Goal: Task Accomplishment & Management: Use online tool/utility

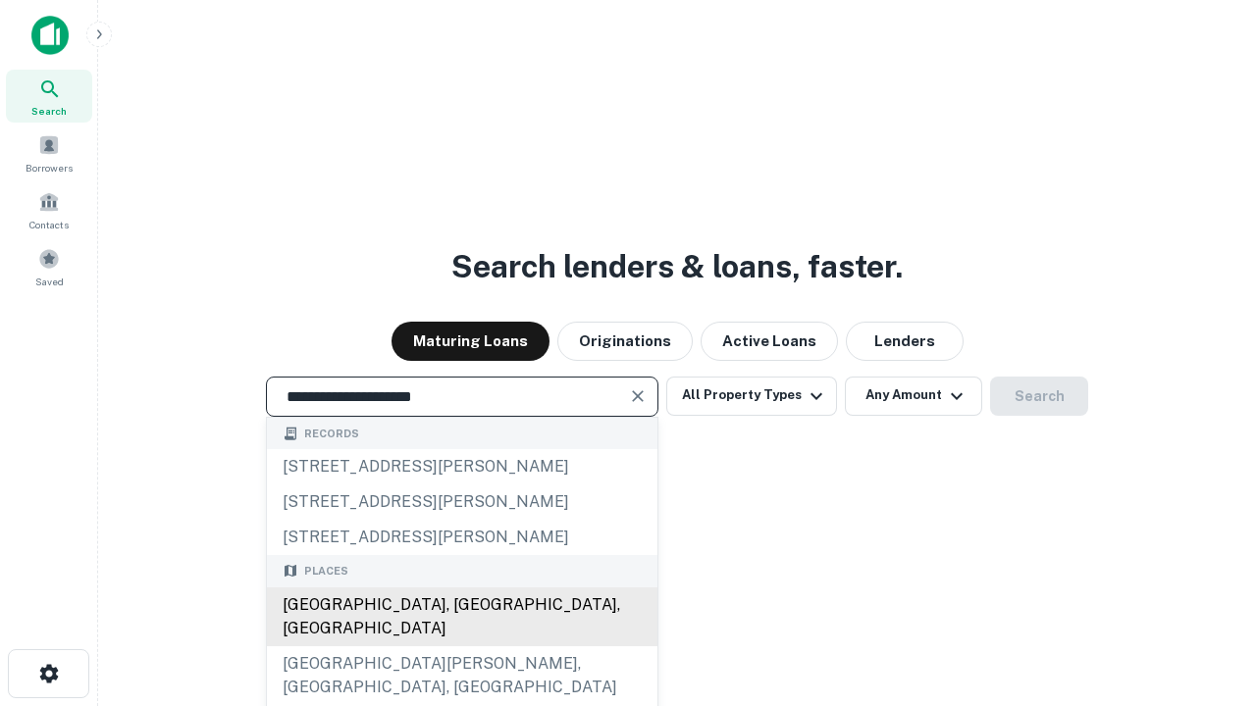
click at [461, 647] on div "[GEOGRAPHIC_DATA], [GEOGRAPHIC_DATA], [GEOGRAPHIC_DATA]" at bounding box center [462, 617] width 390 height 59
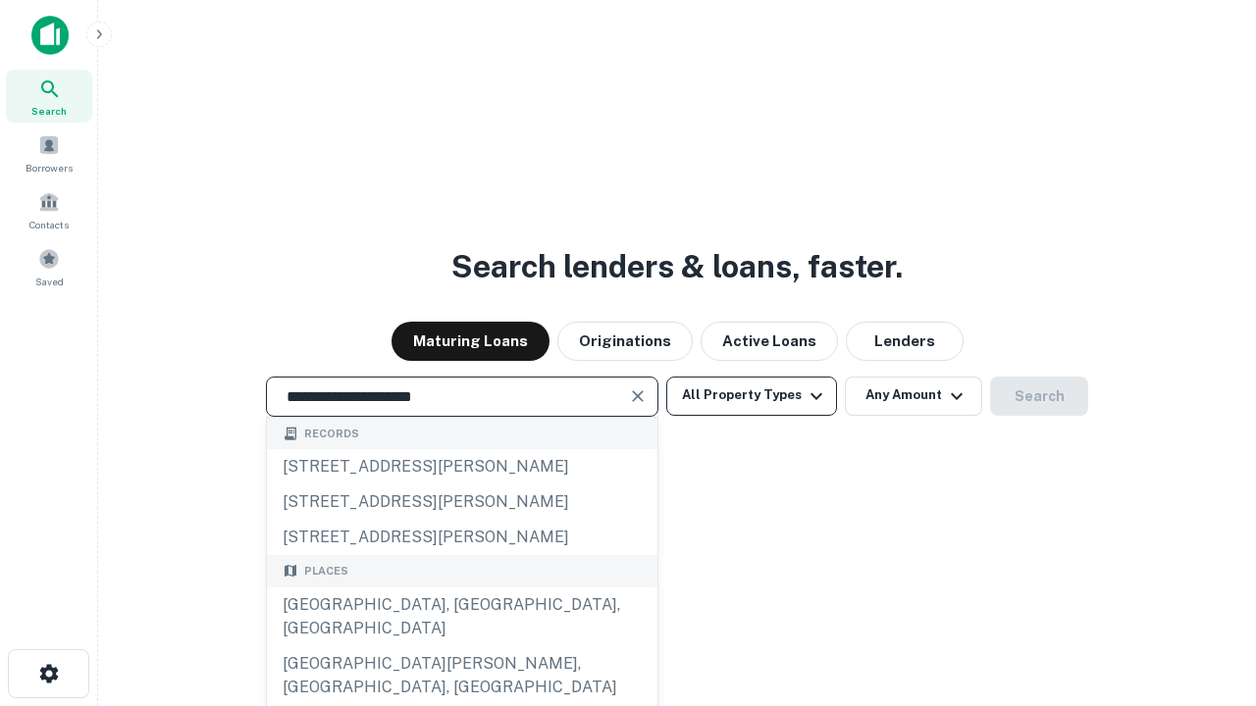
type input "**********"
click at [752, 395] on button "All Property Types" at bounding box center [751, 396] width 171 height 39
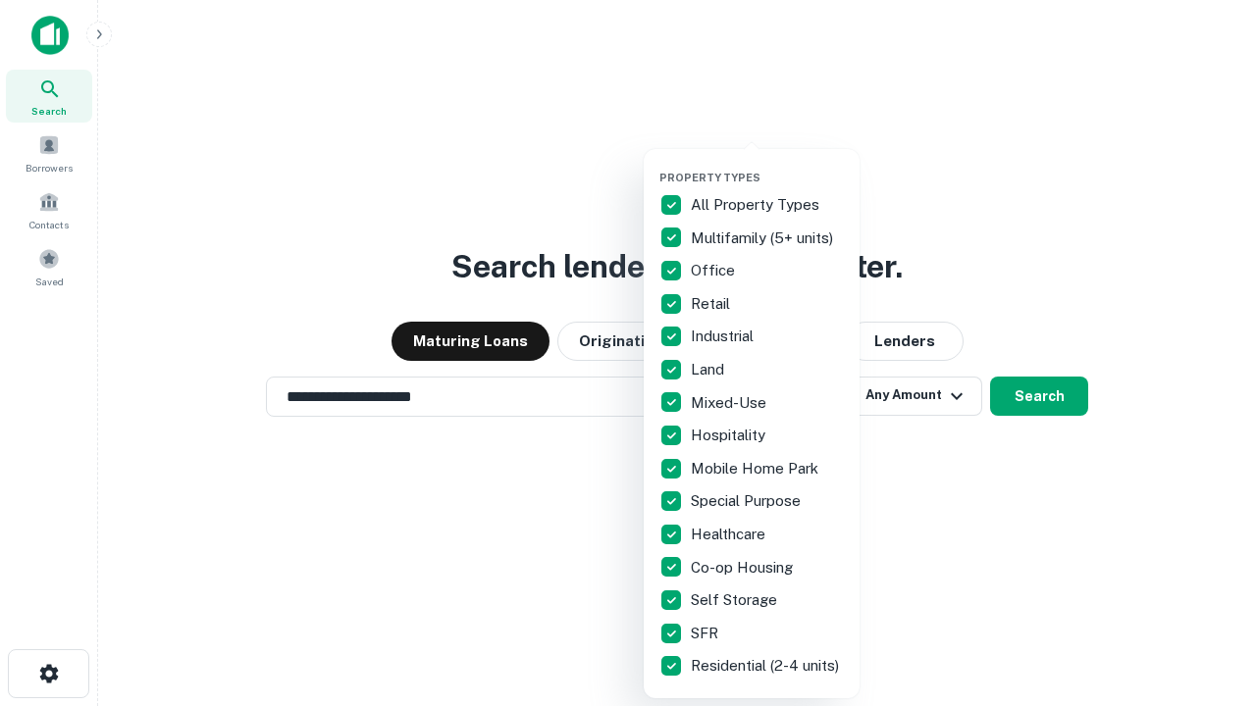
click at [767, 165] on button "button" at bounding box center [767, 165] width 216 height 1
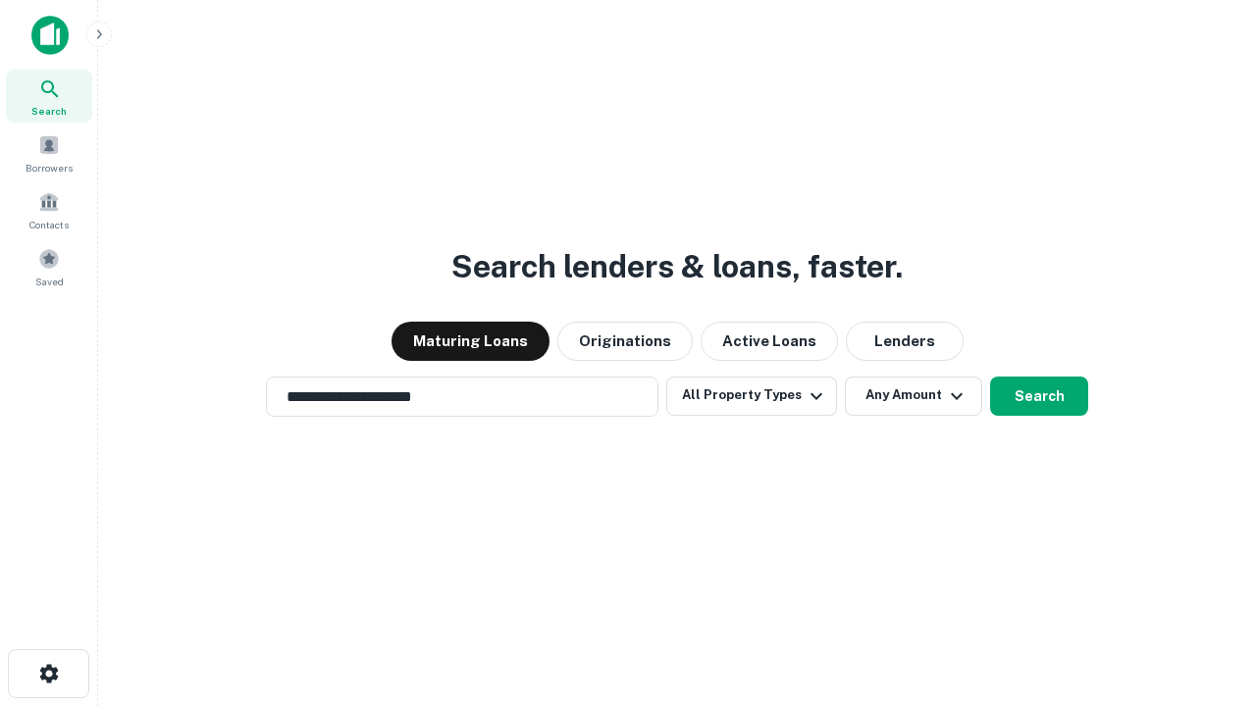
scroll to position [30, 0]
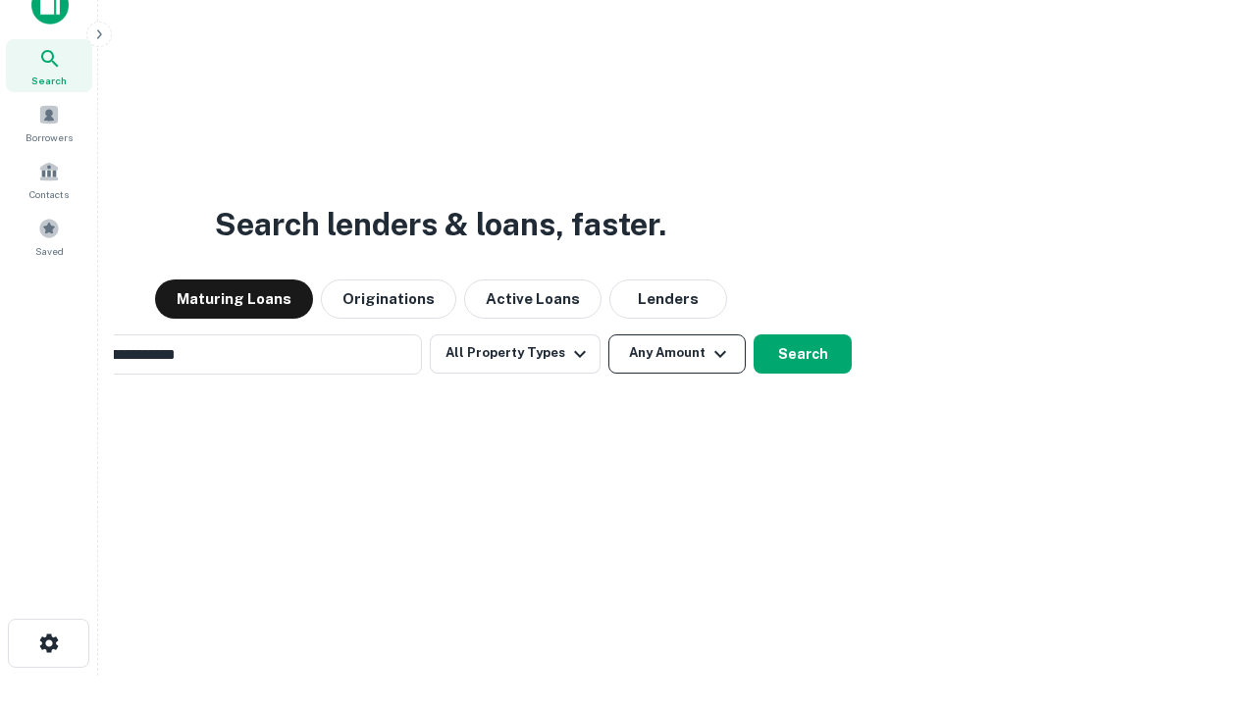
click at [608, 335] on button "Any Amount" at bounding box center [676, 354] width 137 height 39
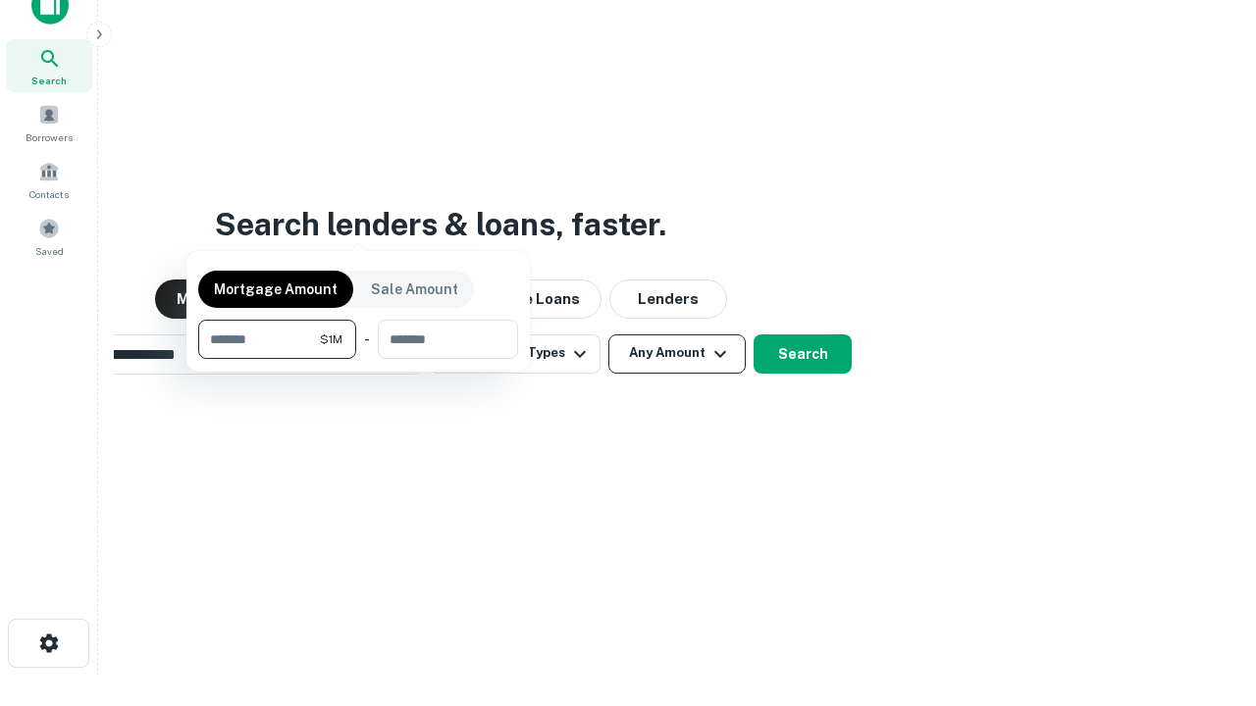
scroll to position [31, 0]
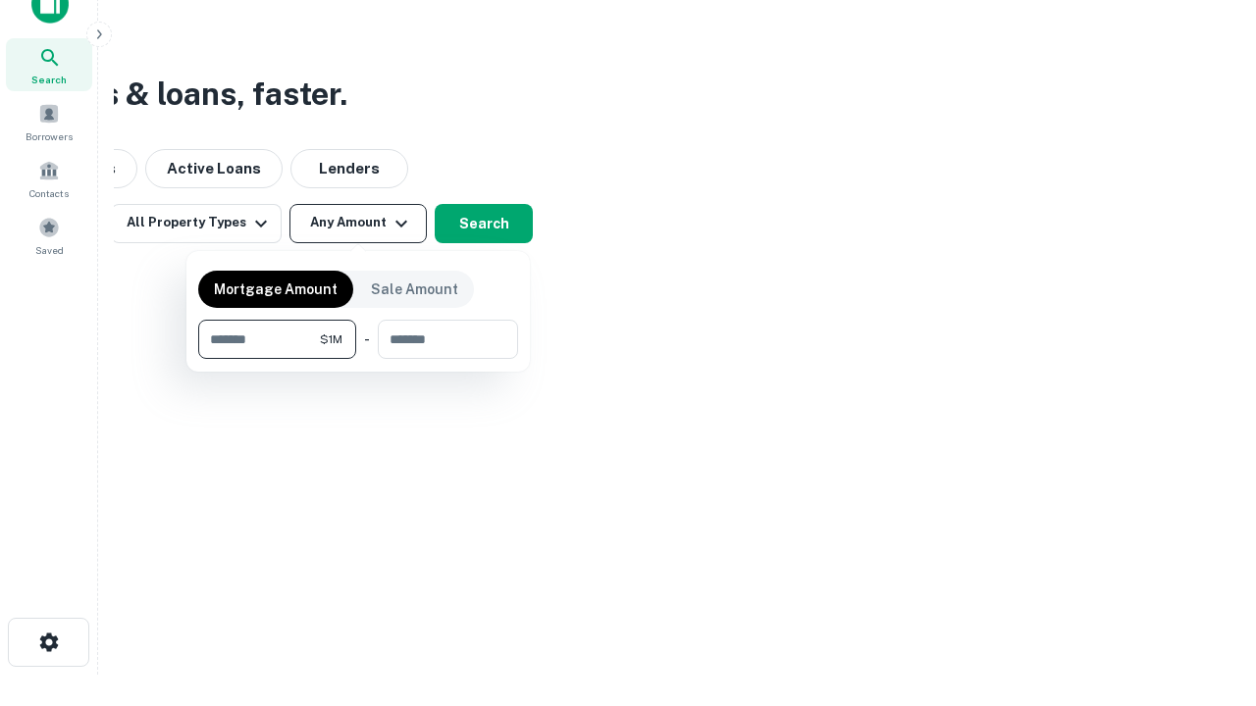
type input "*******"
click at [358, 359] on button "button" at bounding box center [358, 359] width 320 height 1
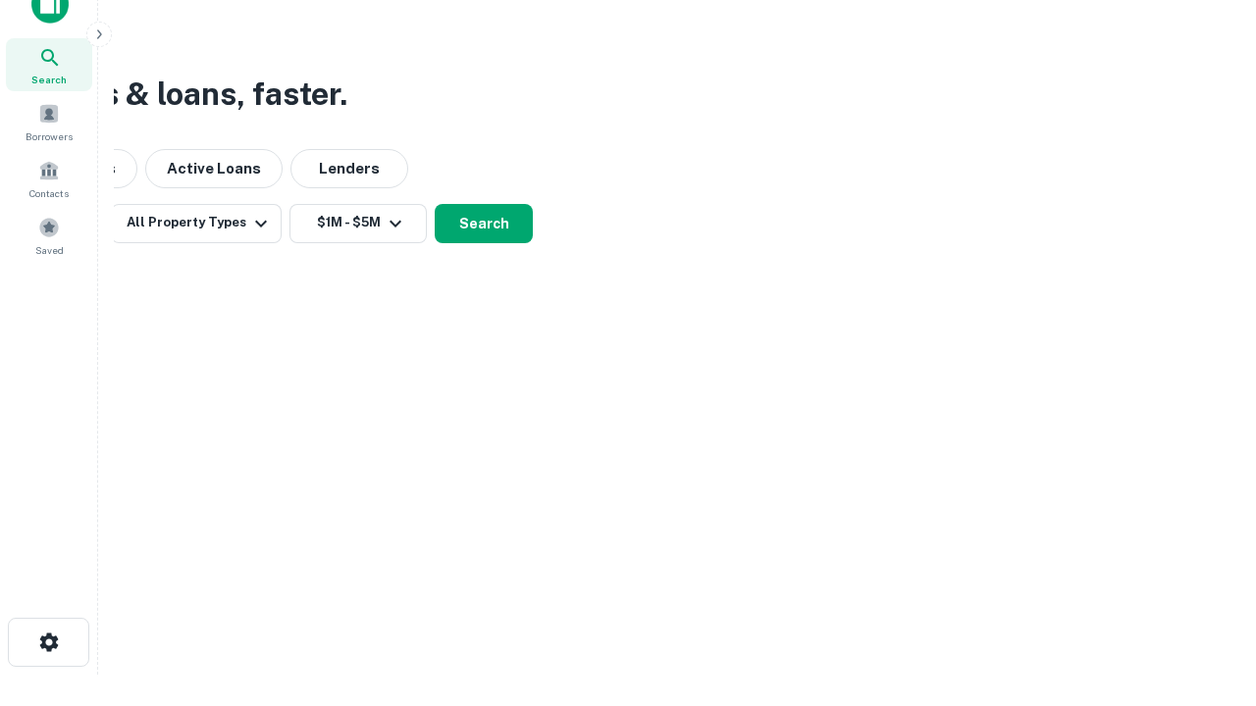
scroll to position [12, 362]
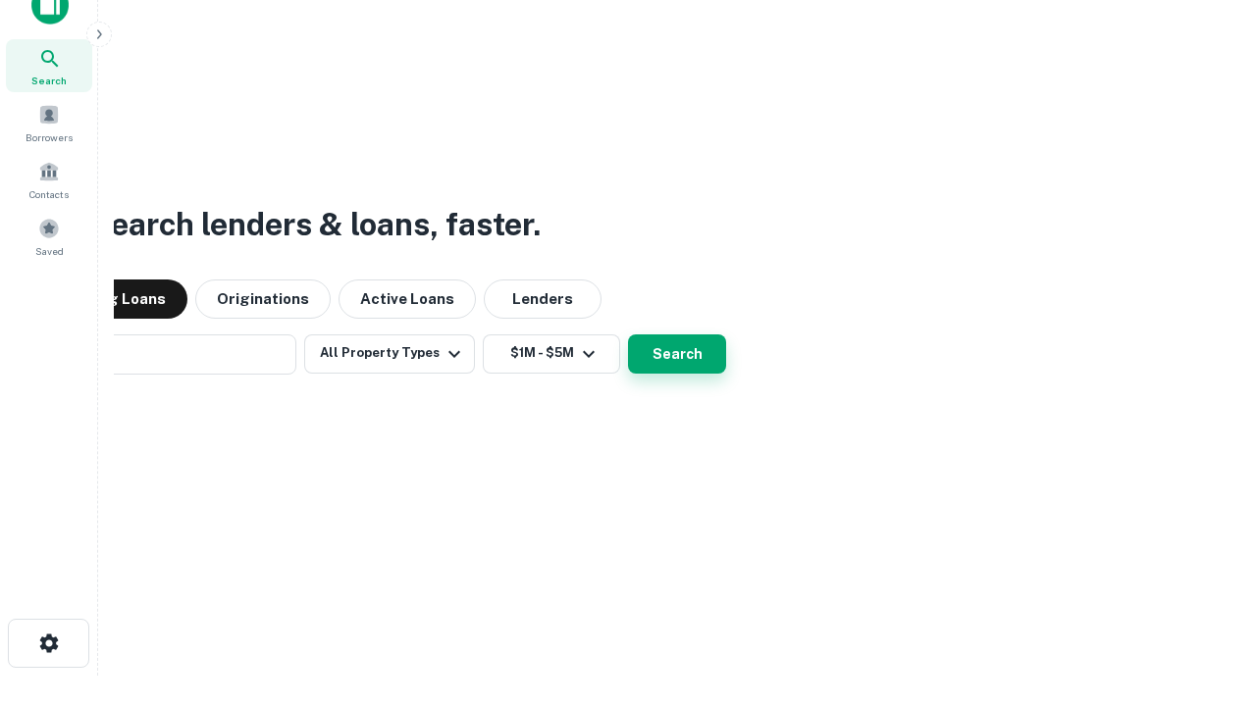
click at [628, 335] on button "Search" at bounding box center [677, 354] width 98 height 39
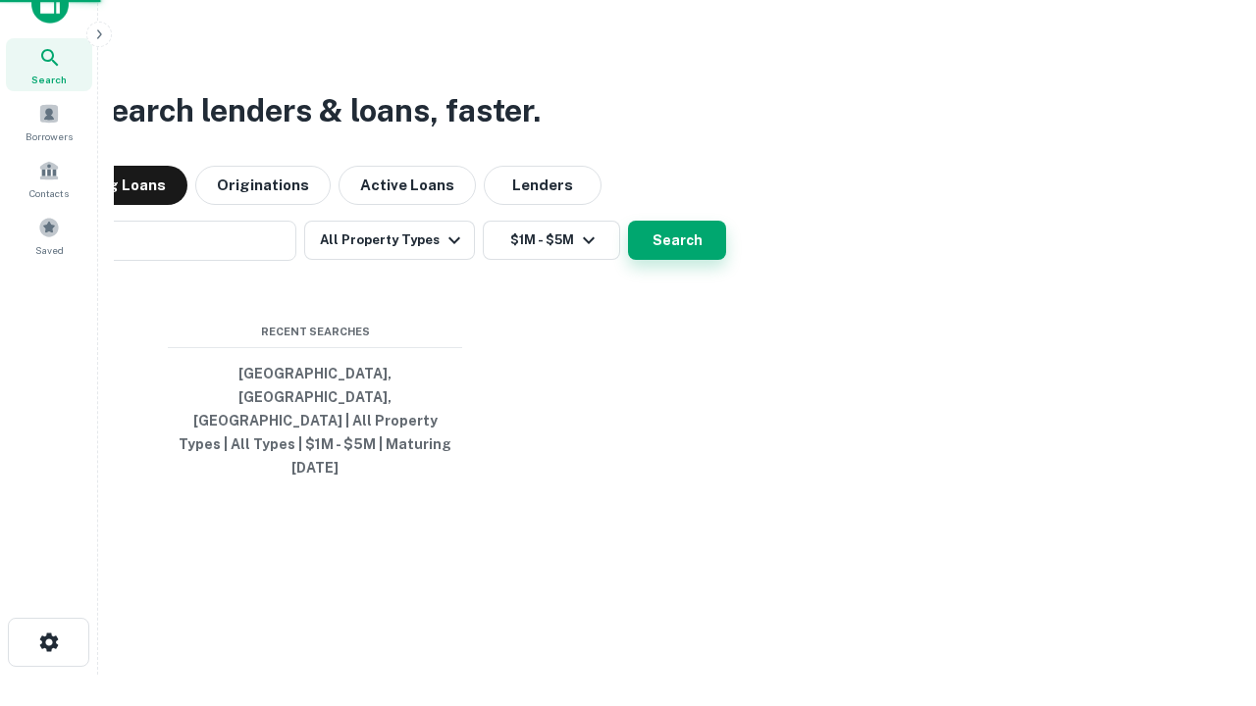
scroll to position [52, 555]
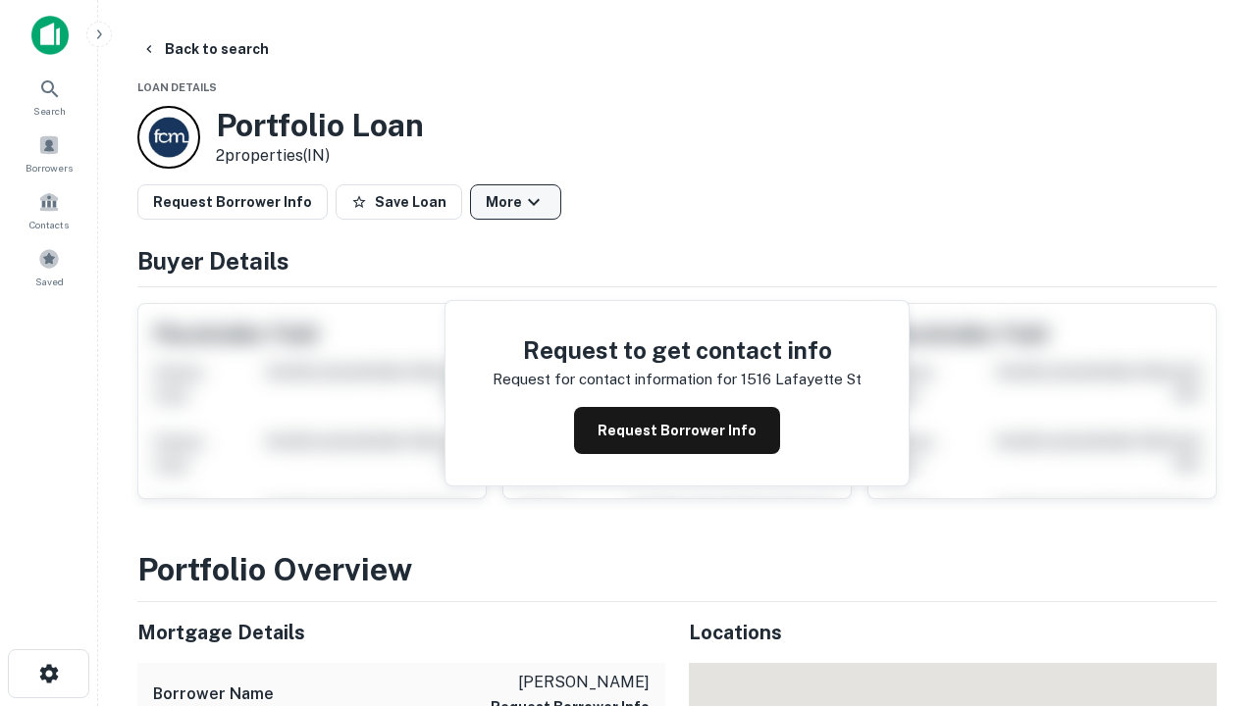
click at [515, 202] on button "More" at bounding box center [515, 201] width 91 height 35
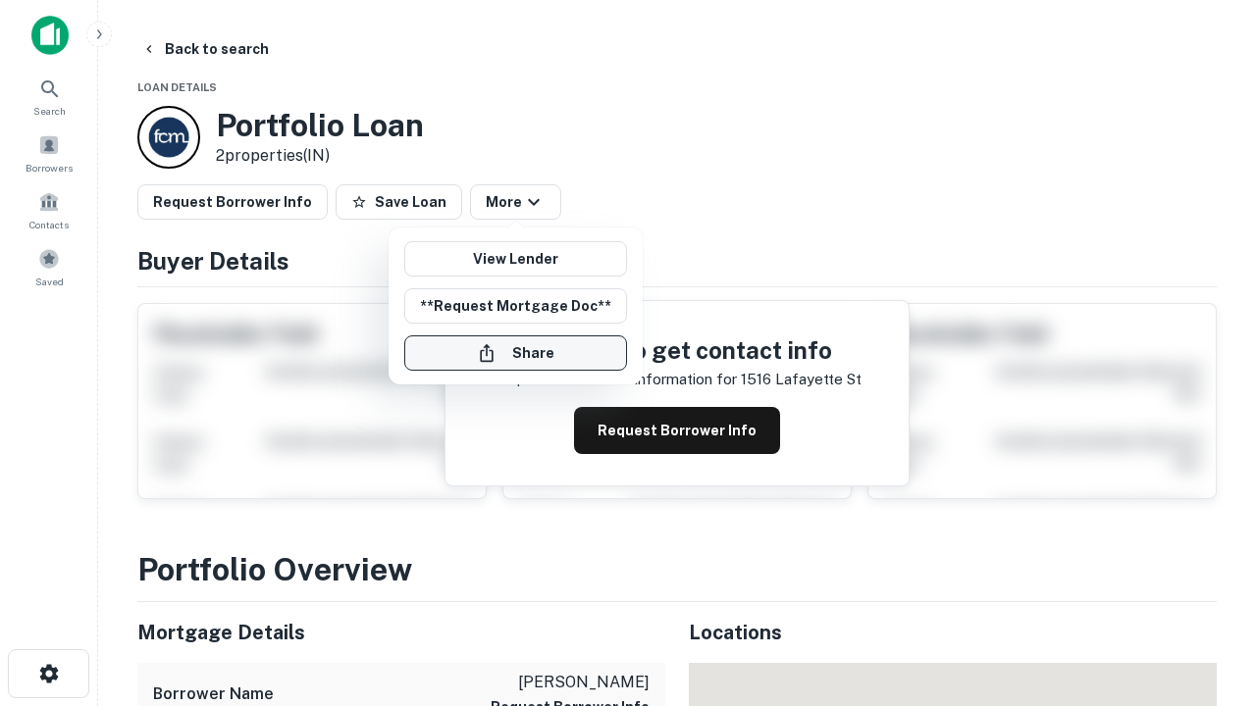
click at [515, 353] on button "Share" at bounding box center [515, 353] width 223 height 35
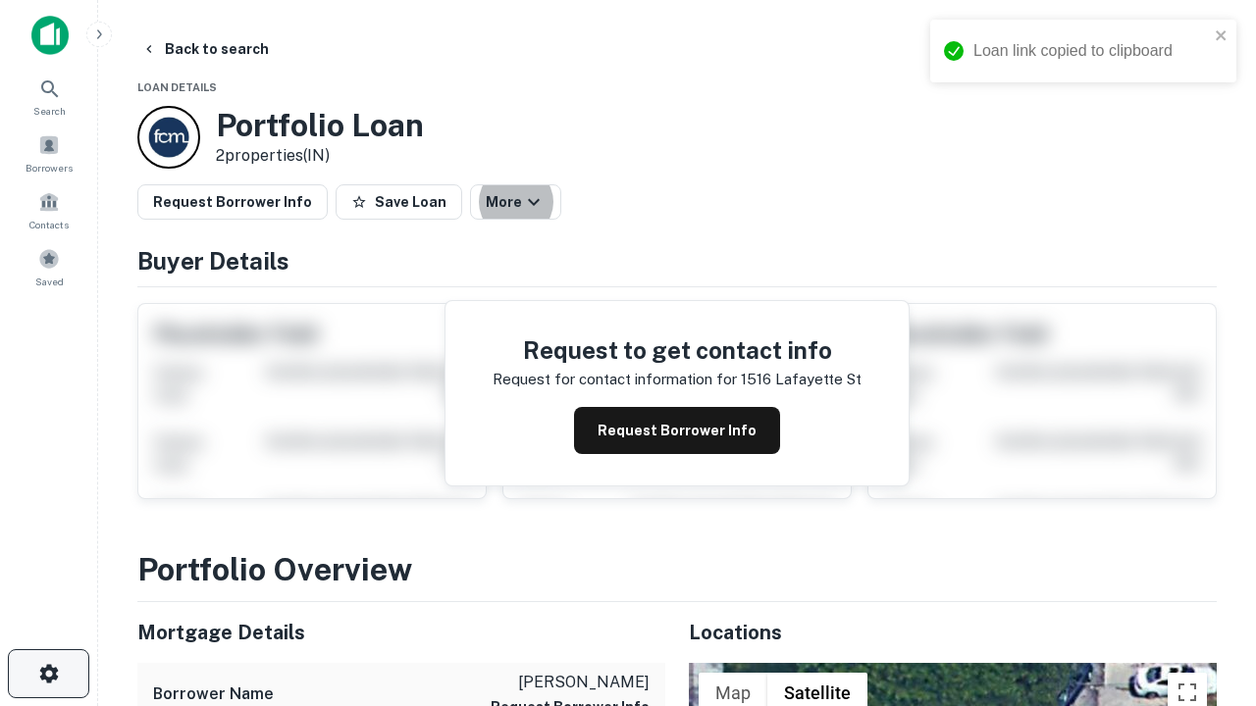
click at [48, 674] on icon "button" at bounding box center [49, 674] width 24 height 24
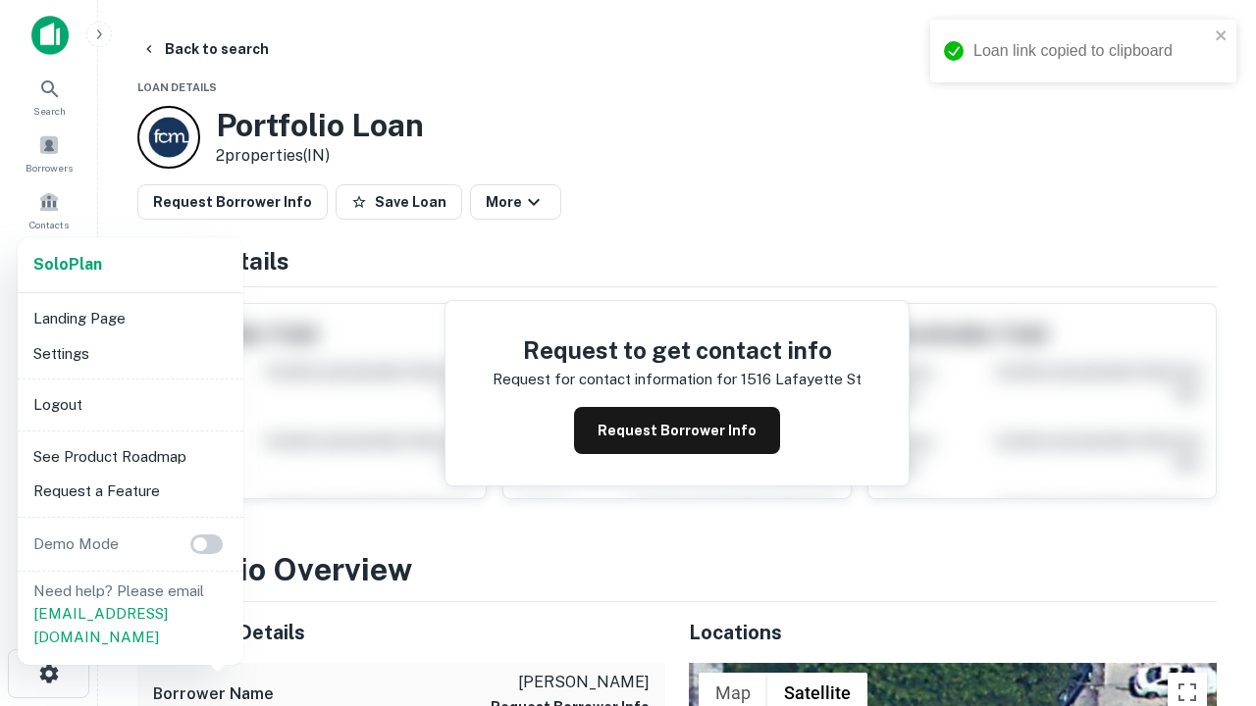
click at [130, 404] on li "Logout" at bounding box center [131, 405] width 210 height 35
